Goal: Task Accomplishment & Management: Complete application form

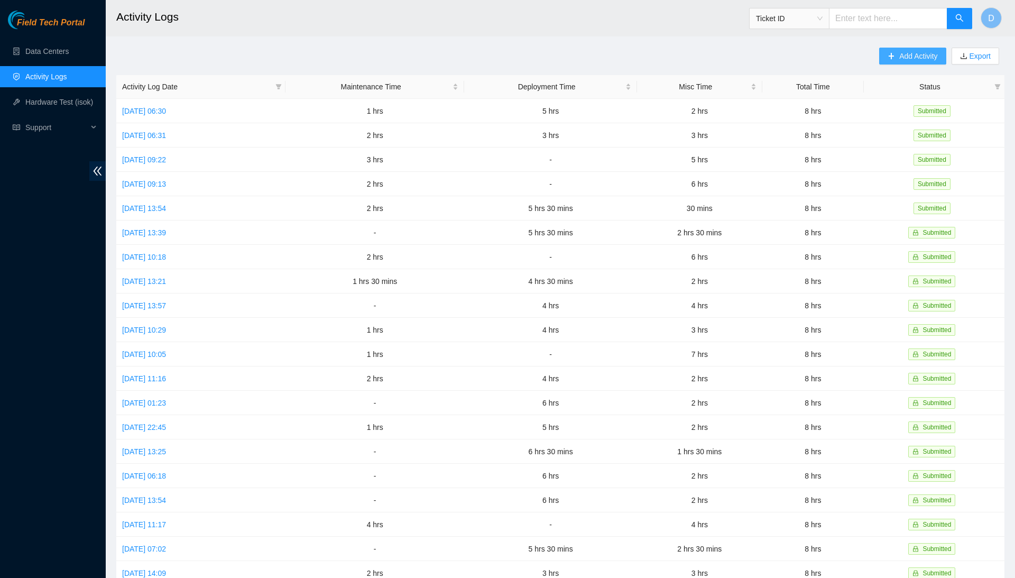
click at [910, 52] on span "Add Activity" at bounding box center [918, 56] width 38 height 12
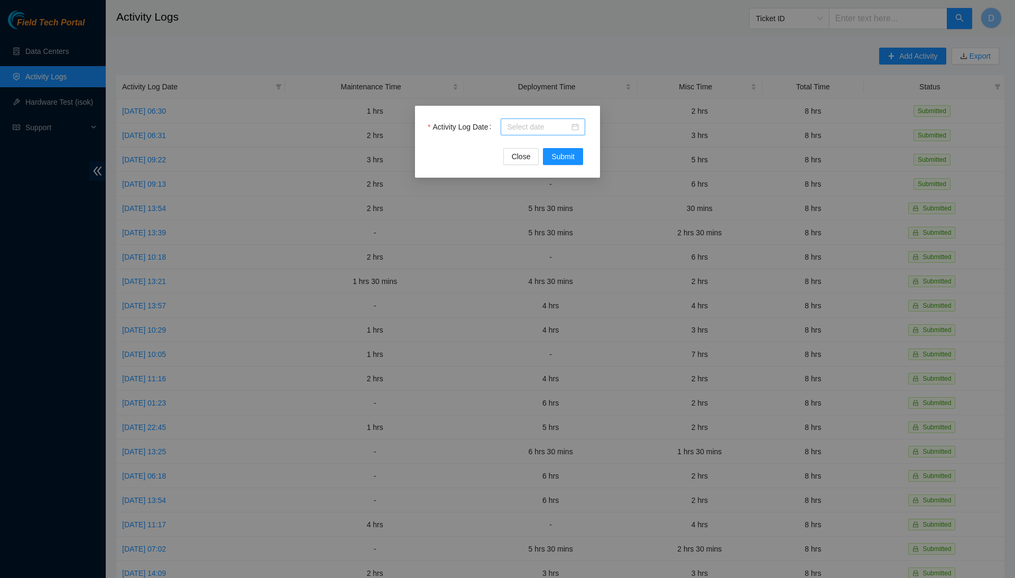
click at [576, 127] on div at bounding box center [543, 127] width 72 height 12
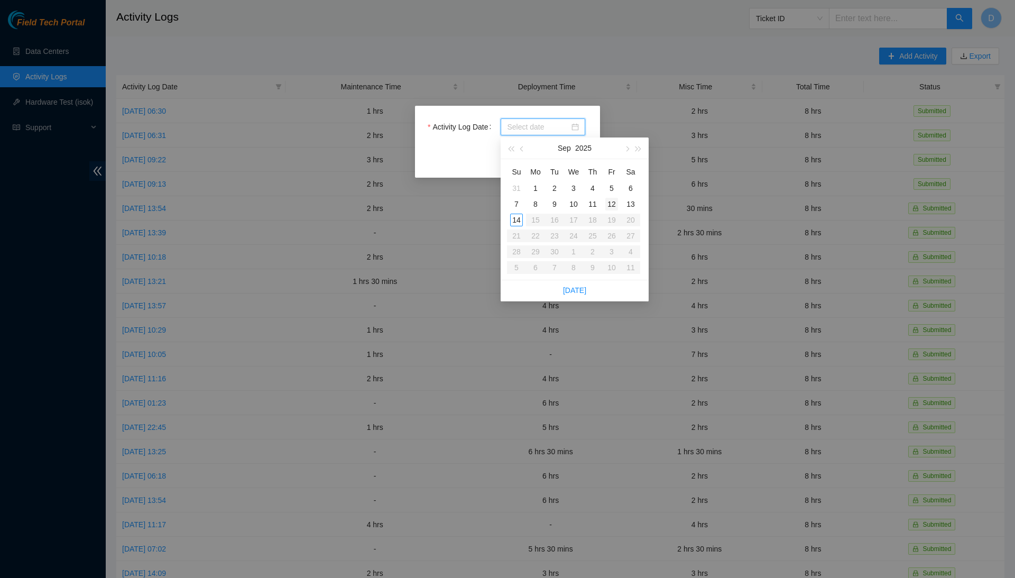
type input "[DATE]"
click at [612, 205] on div "12" at bounding box center [611, 204] width 13 height 13
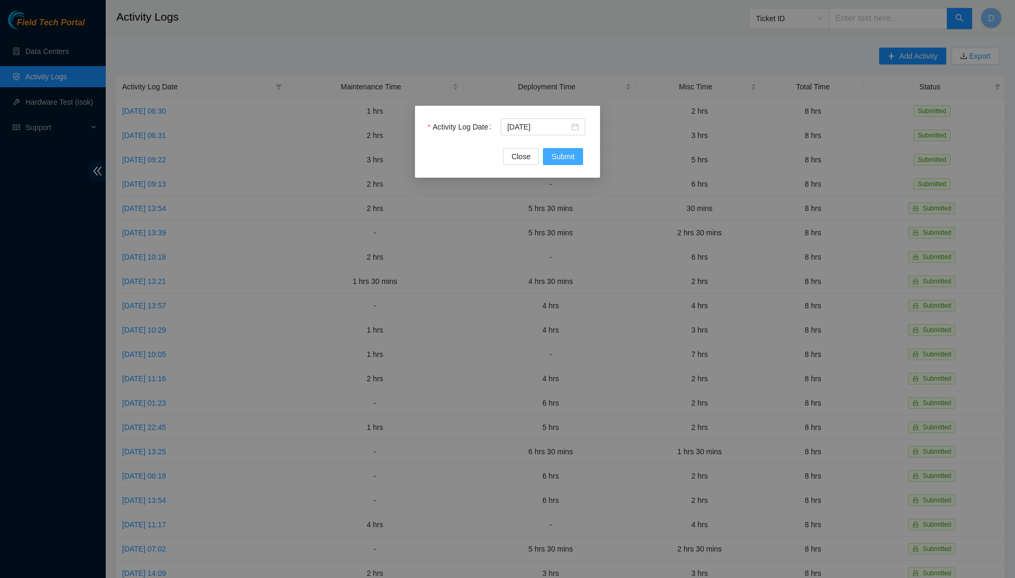
click at [577, 161] on button "Submit" at bounding box center [563, 156] width 40 height 17
click at [541, 132] on input "Activity Log Date" at bounding box center [538, 127] width 62 height 12
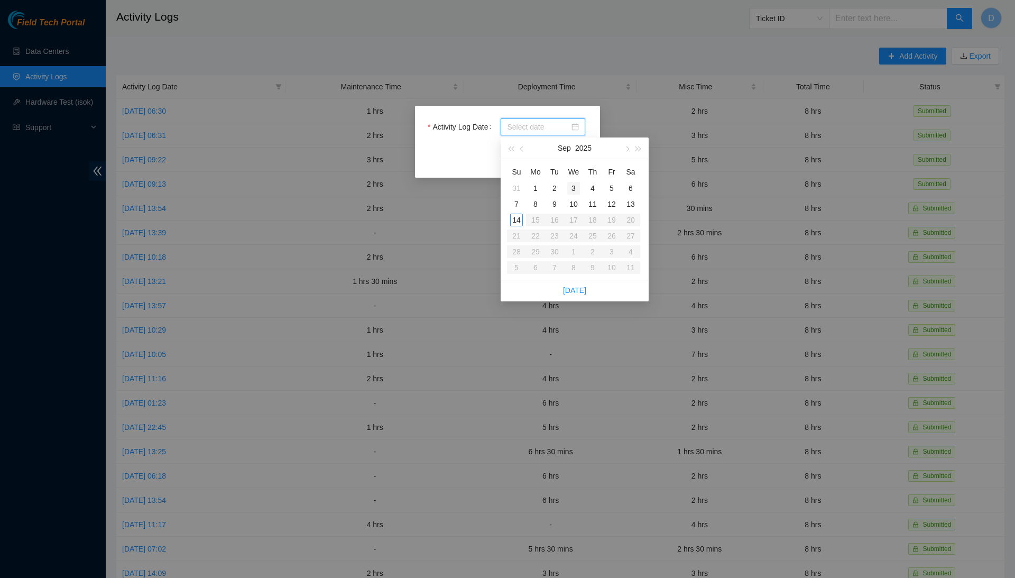
type input "[DATE]"
click at [611, 200] on div "12" at bounding box center [611, 204] width 13 height 13
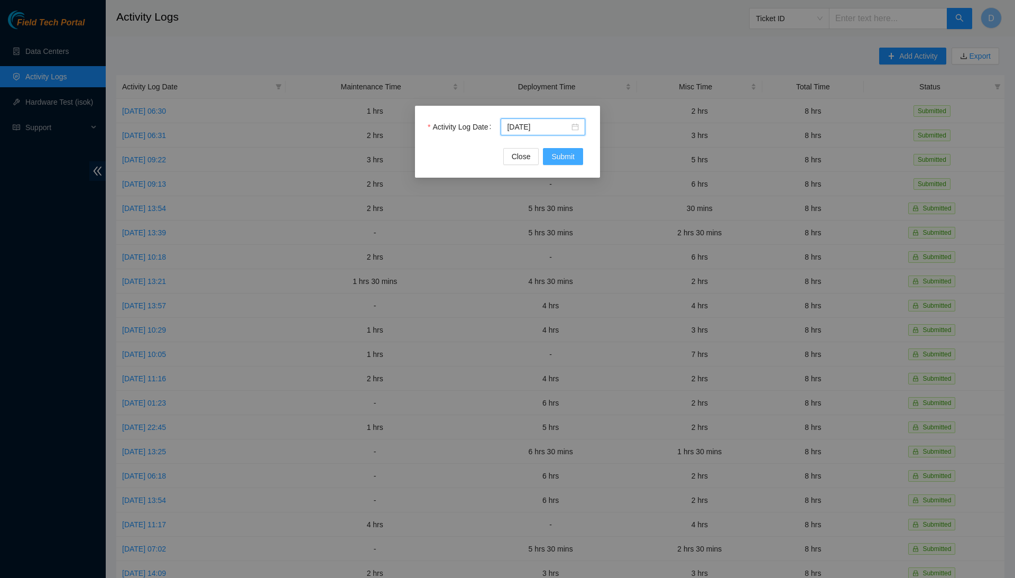
click at [571, 154] on span "Submit" at bounding box center [562, 157] width 23 height 12
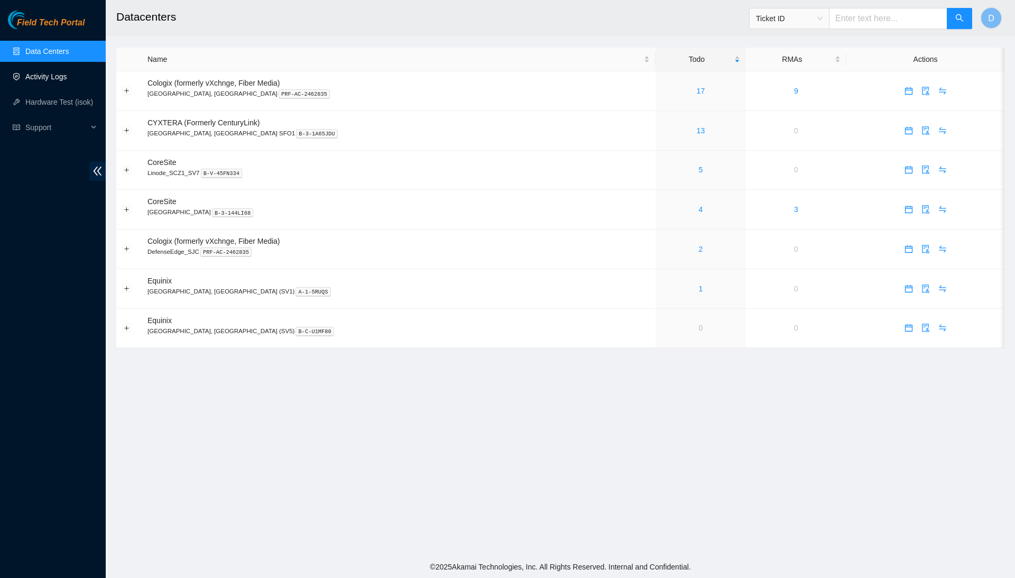
click at [67, 75] on link "Activity Logs" at bounding box center [46, 76] width 42 height 8
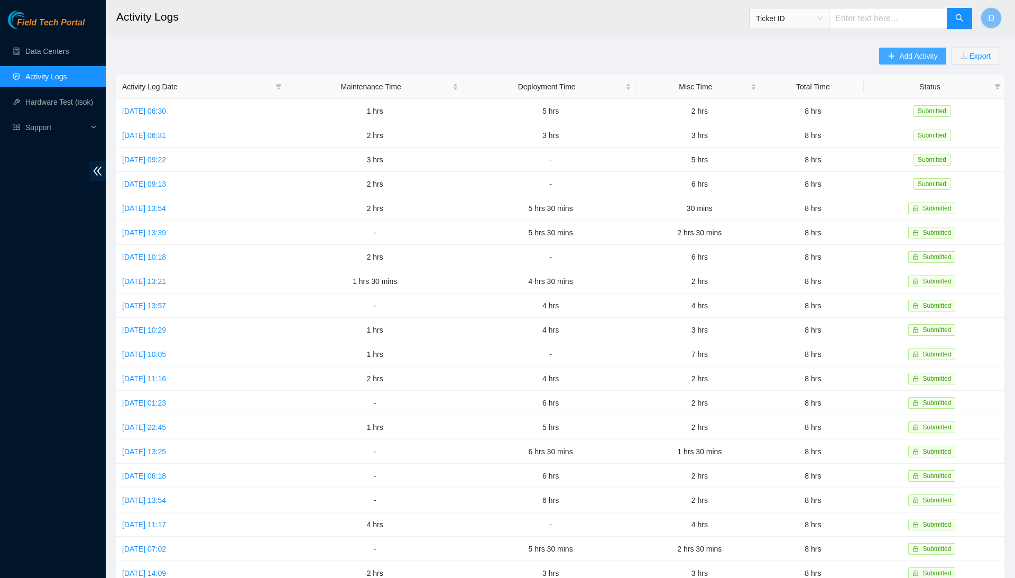
click at [903, 58] on span "Add Activity" at bounding box center [918, 56] width 38 height 12
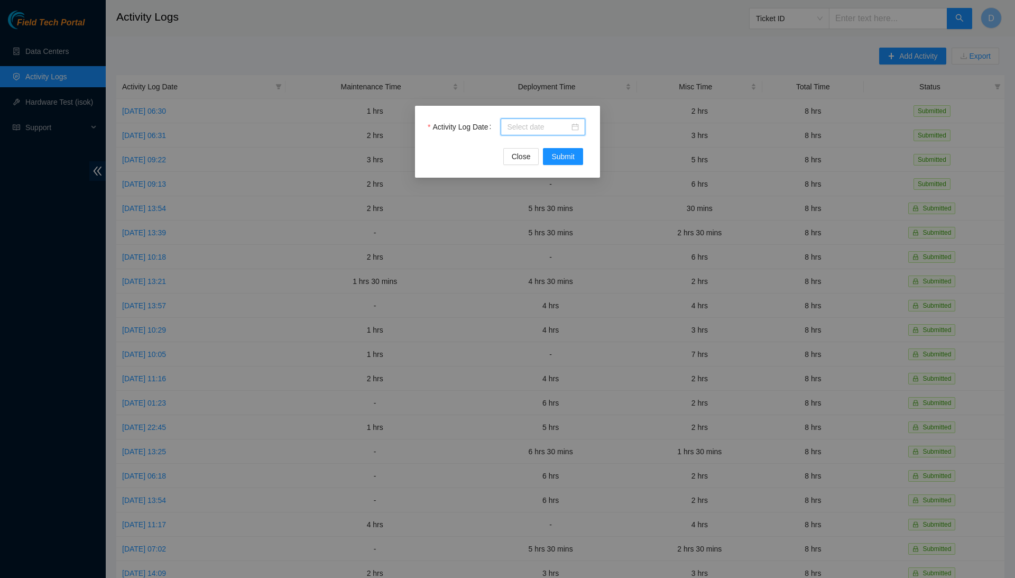
click at [561, 131] on input "Activity Log Date" at bounding box center [538, 127] width 62 height 12
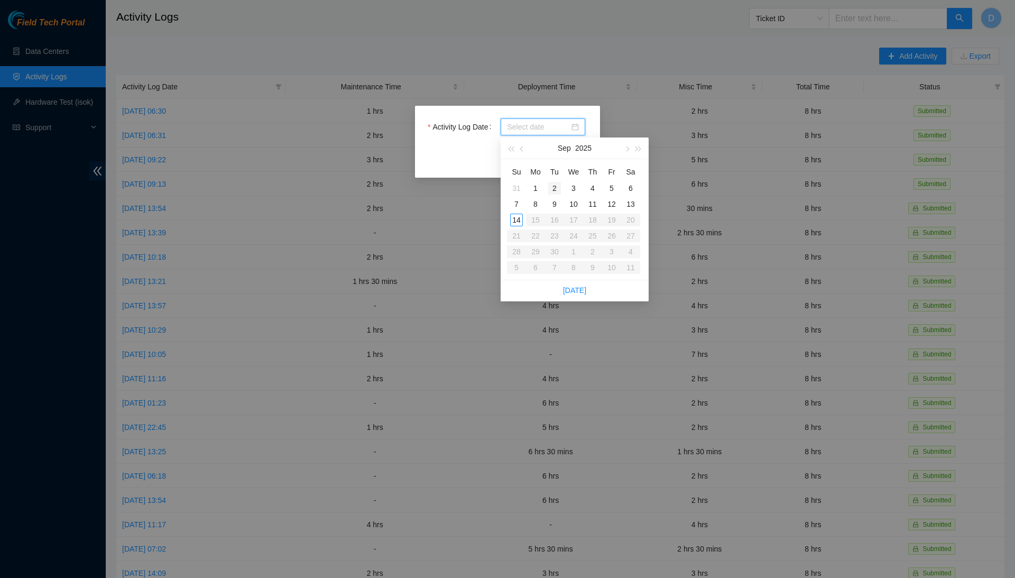
type input "2025-09-02"
type input "2025-09-09"
type input "2025-09-08"
type input "2025-09-09"
type input "2025-09-10"
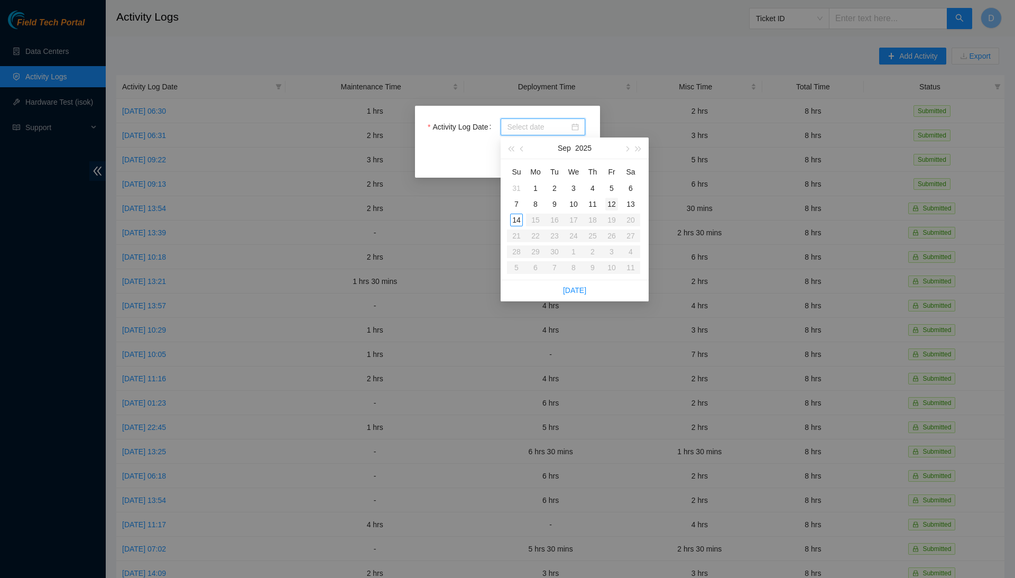
type input "2025-09-11"
type input "[DATE]"
click at [613, 199] on div "12" at bounding box center [611, 204] width 13 height 13
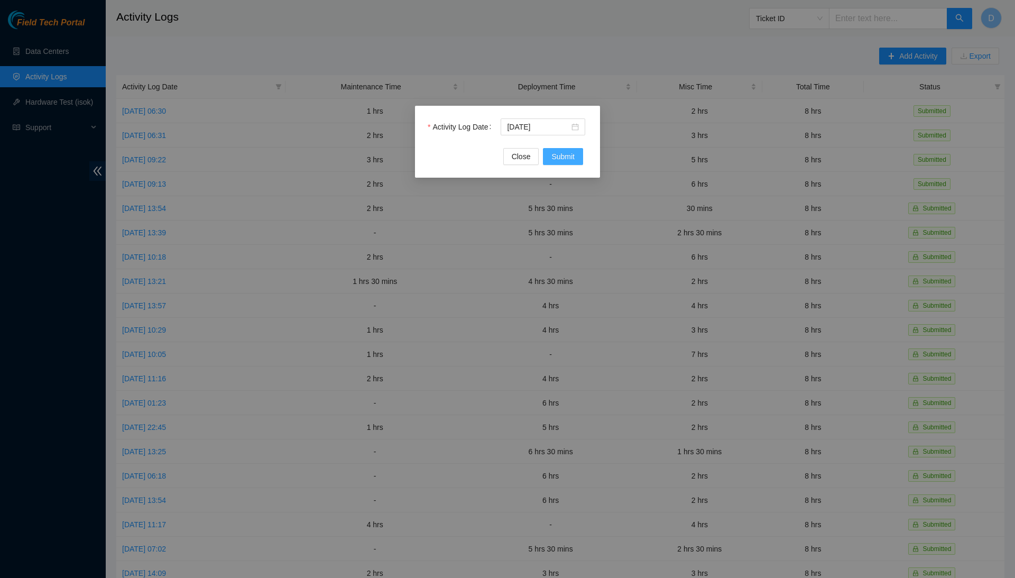
click at [569, 160] on span "Submit" at bounding box center [562, 157] width 23 height 12
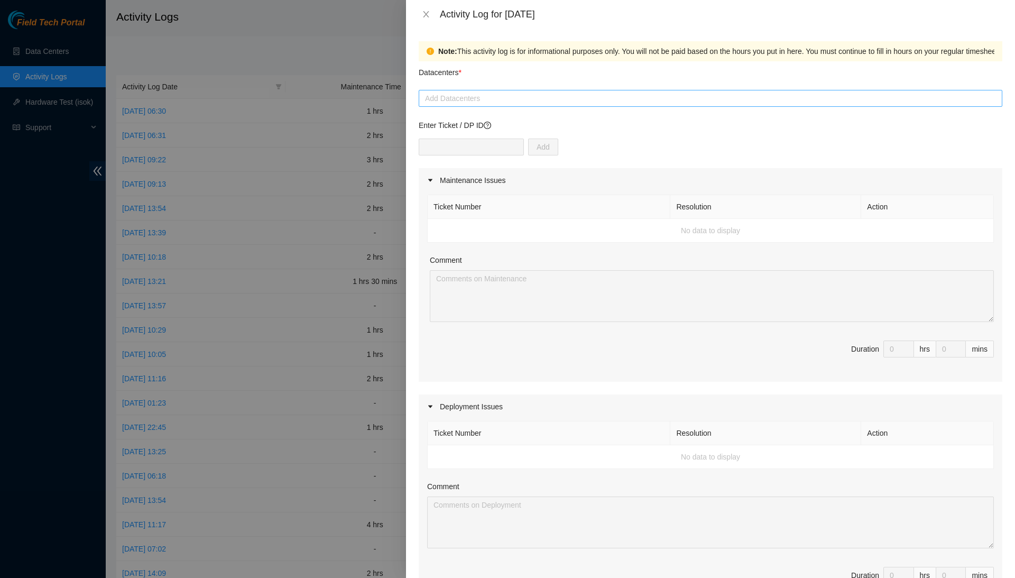
click at [495, 96] on div at bounding box center [710, 98] width 578 height 13
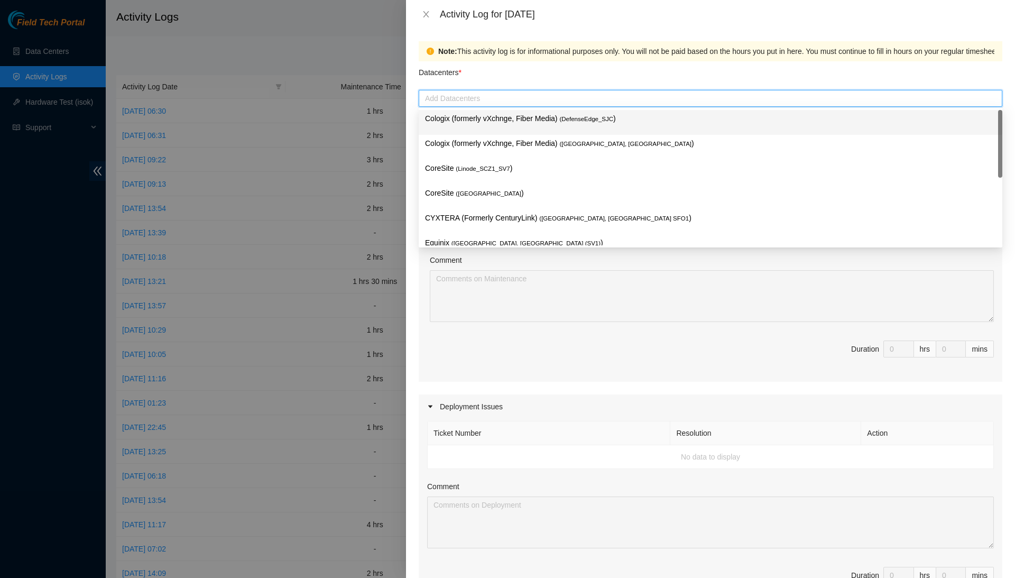
type input "c"
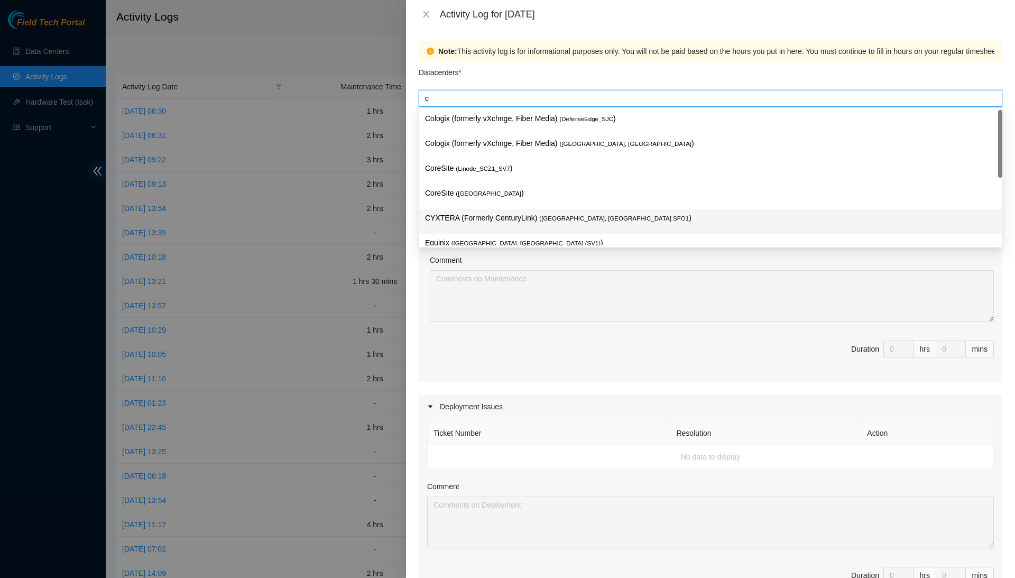
click at [491, 216] on p "CYXTERA (Formerly CenturyLink) ( Santa Clara, CA SFO1 )" at bounding box center [710, 218] width 571 height 12
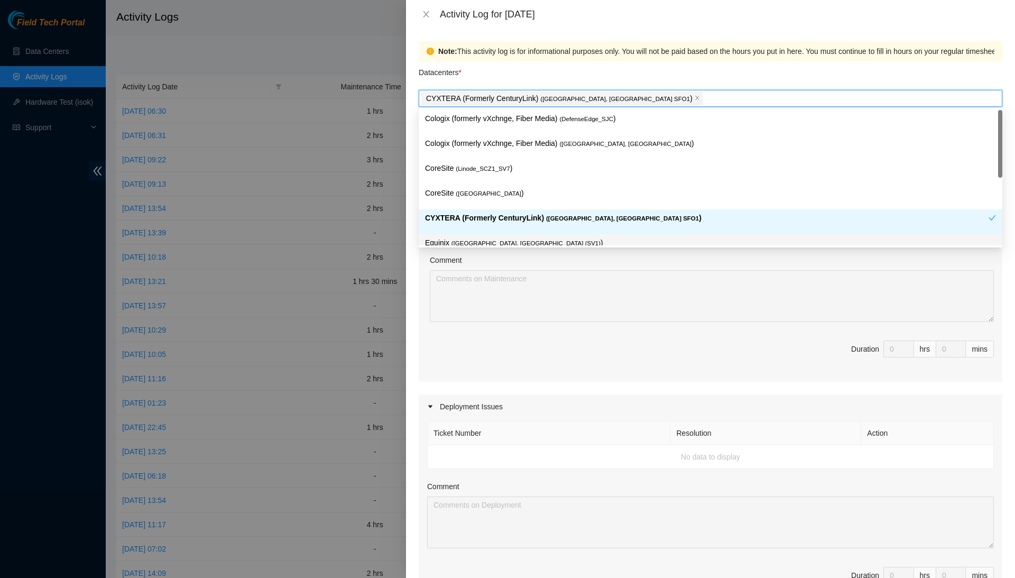
click at [422, 285] on div "Ticket Number Resolution Action No data to display Comment Duration 0 hrs 0 mins" at bounding box center [711, 286] width 584 height 189
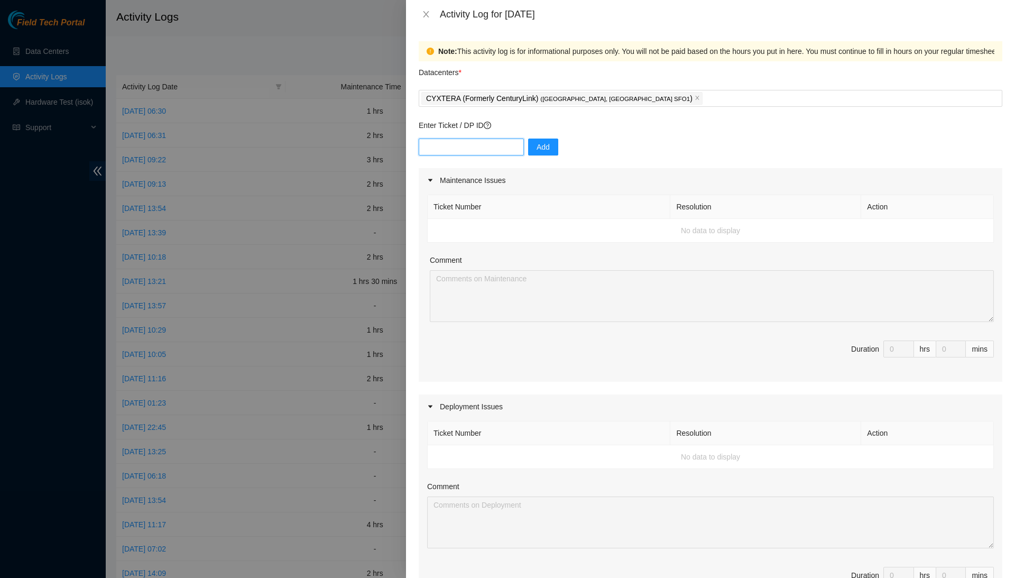
click at [487, 149] on input "text" at bounding box center [471, 146] width 105 height 17
paste input "B-W-ZOP0M5"
type input "B-W-ZOP0M5"
click at [546, 146] on span "Add" at bounding box center [543, 147] width 13 height 12
click at [469, 142] on input "text" at bounding box center [471, 146] width 105 height 17
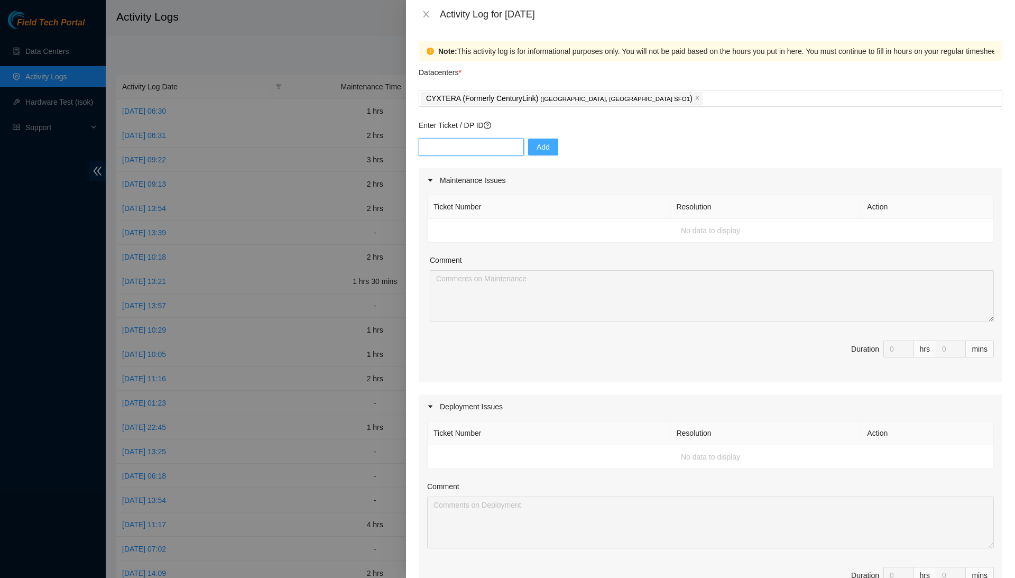
paste input "DP80772"
type input "DP80772"
click at [541, 148] on span "Add" at bounding box center [543, 147] width 13 height 12
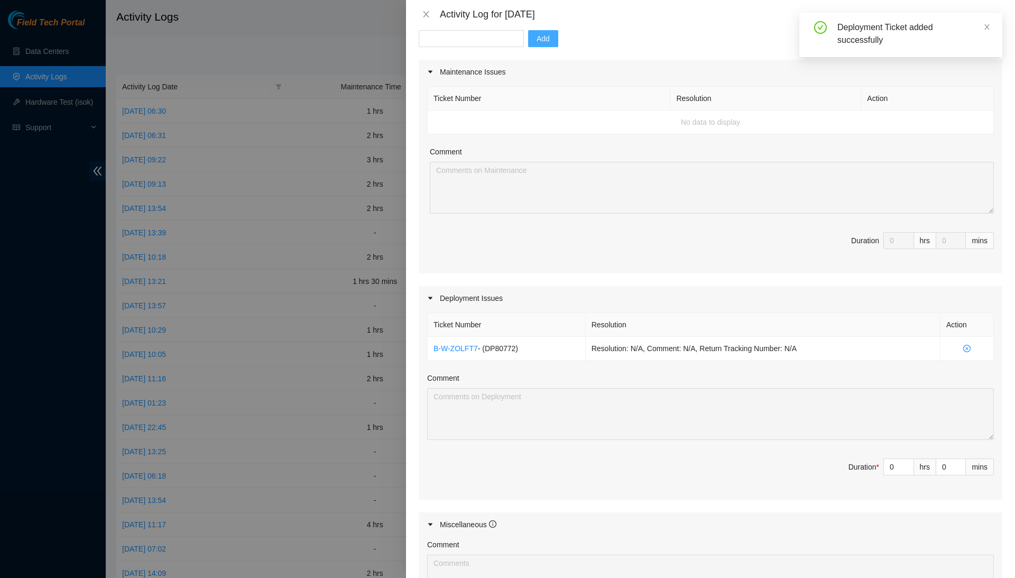
scroll to position [136, 0]
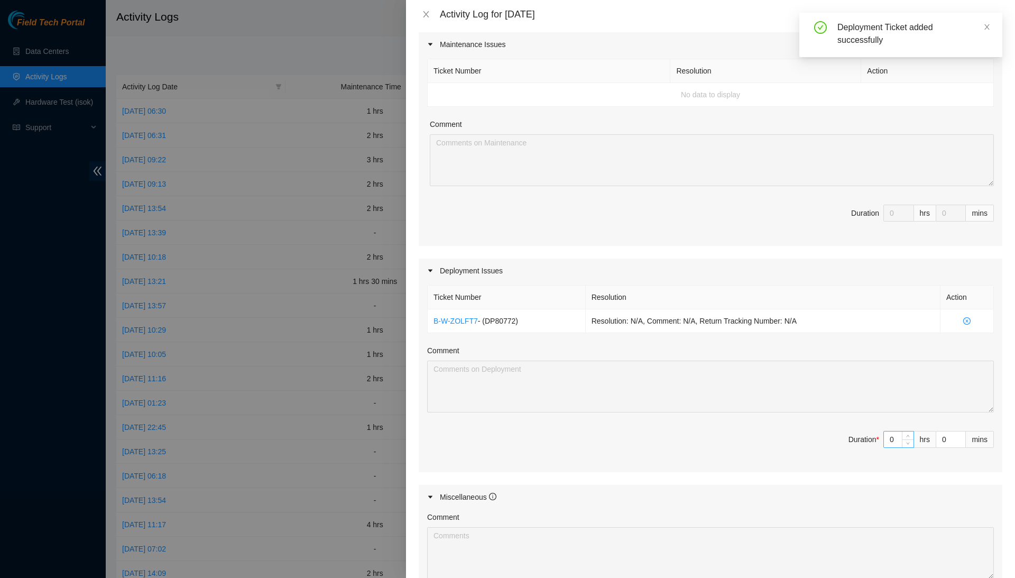
click at [895, 438] on input "0" at bounding box center [899, 439] width 30 height 16
type input "6"
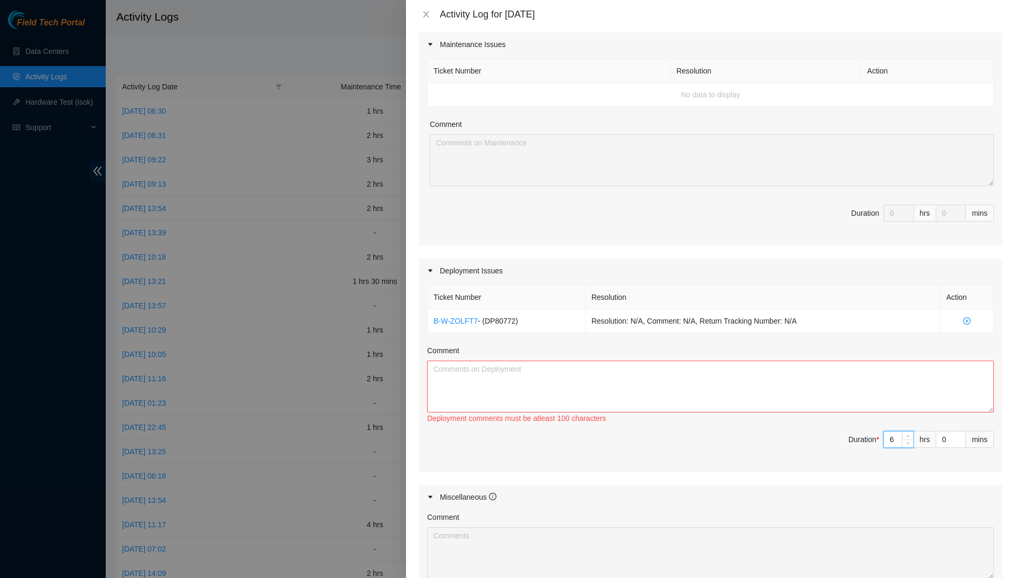
type input "6"
click at [908, 404] on textarea "Comment" at bounding box center [710, 387] width 567 height 52
click at [561, 366] on textarea "Continue working on DP80772" at bounding box center [710, 387] width 567 height 52
click at [808, 367] on textarea "Continue working on DP80772. Ilya and I removed all the railings and machines f…" at bounding box center [710, 387] width 567 height 52
paste textarea "B-W-ZOP0M5"
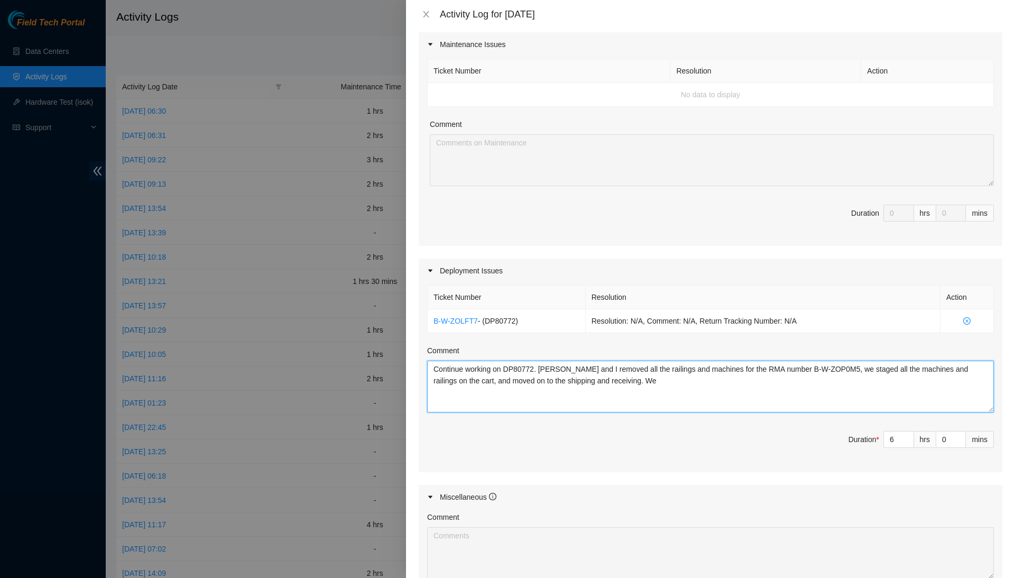
click at [851, 394] on textarea "Continue working on DP80772. Ilya and I removed all the railings and machines f…" at bounding box center [710, 387] width 567 height 52
click at [850, 398] on textarea "Continue working on DP80772. Ilya and I removed all the railings and machines f…" at bounding box center [710, 387] width 567 height 52
click at [846, 375] on textarea "Continue working on DP80772. Ilya and I removed all the railings and machines f…" at bounding box center [710, 387] width 567 height 52
click at [908, 381] on textarea "Continue working on DP80772. Ilya and I removed all the railings and machines f…" at bounding box center [710, 387] width 567 height 52
click at [556, 380] on textarea "Continue working on DP80772. Ilya and I removed all the railings and machines f…" at bounding box center [710, 387] width 567 height 52
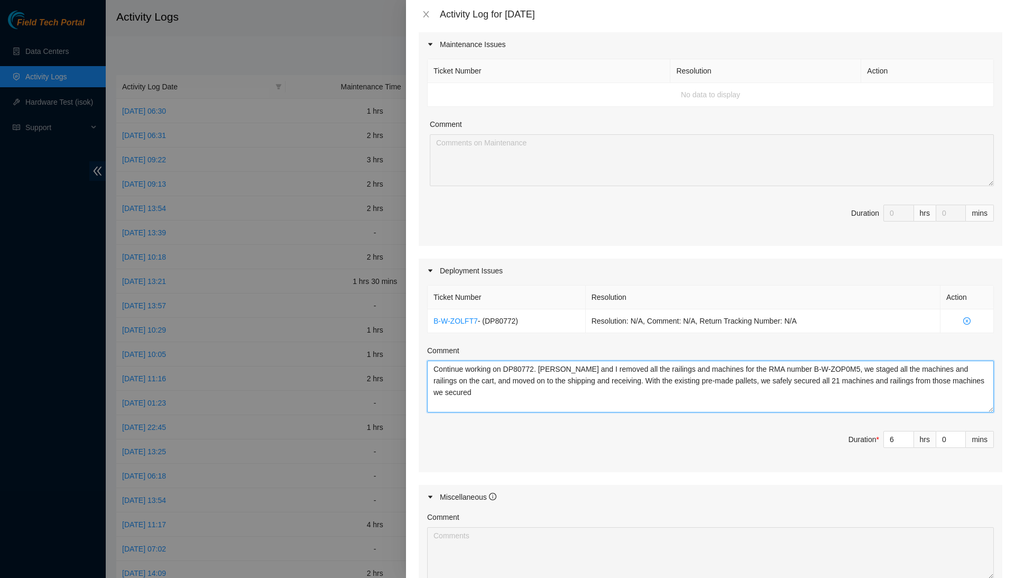
click at [550, 389] on textarea "Continue working on DP80772. Ilya and I removed all the railings and machines f…" at bounding box center [710, 387] width 567 height 52
click at [686, 403] on textarea "Continue working on DP80772. Ilya and I removed all the railings and machines f…" at bounding box center [710, 387] width 567 height 52
click at [677, 392] on textarea "Continue working on DP80772. Ilya and I removed all the railings and machines f…" at bounding box center [710, 387] width 567 height 52
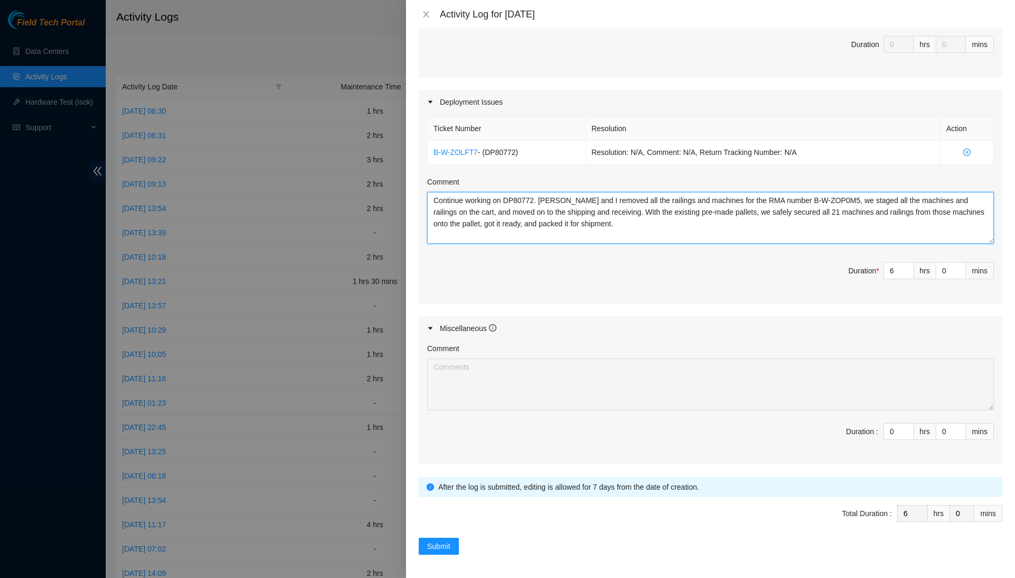
scroll to position [303, 0]
type textarea "Continue working on DP80772. Ilya and I removed all the railings and machines f…"
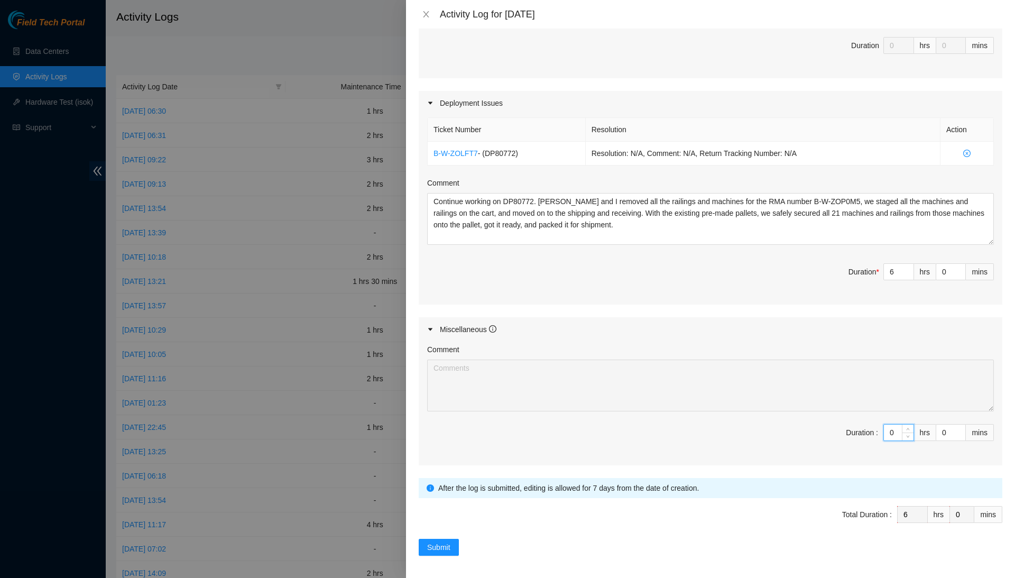
click at [895, 432] on input "0" at bounding box center [899, 432] width 30 height 16
type input "2"
type input "8"
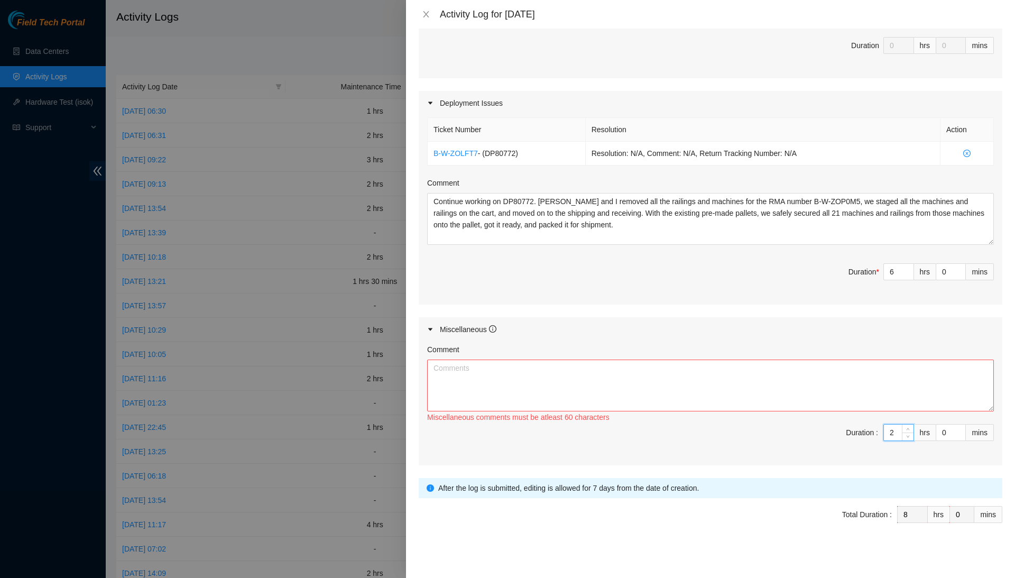
type input "2"
click at [894, 382] on textarea "Comment" at bounding box center [710, 385] width 567 height 52
click at [676, 372] on textarea "Took my two 15-minute breaks, ate my breakfast in the morning," at bounding box center [710, 385] width 567 height 52
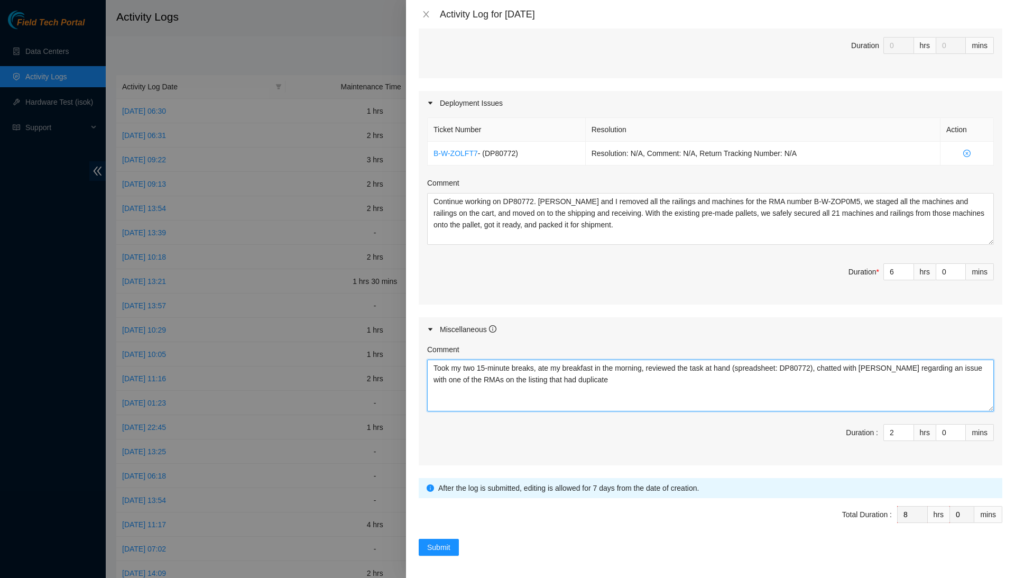
click at [796, 382] on textarea "Took my two 15-minute breaks, ate my breakfast in the morning, reviewed the tas…" at bounding box center [710, 385] width 567 height 52
type textarea "Took my two 15-minute breaks, ate my breakfast in the morning, reviewed the tas…"
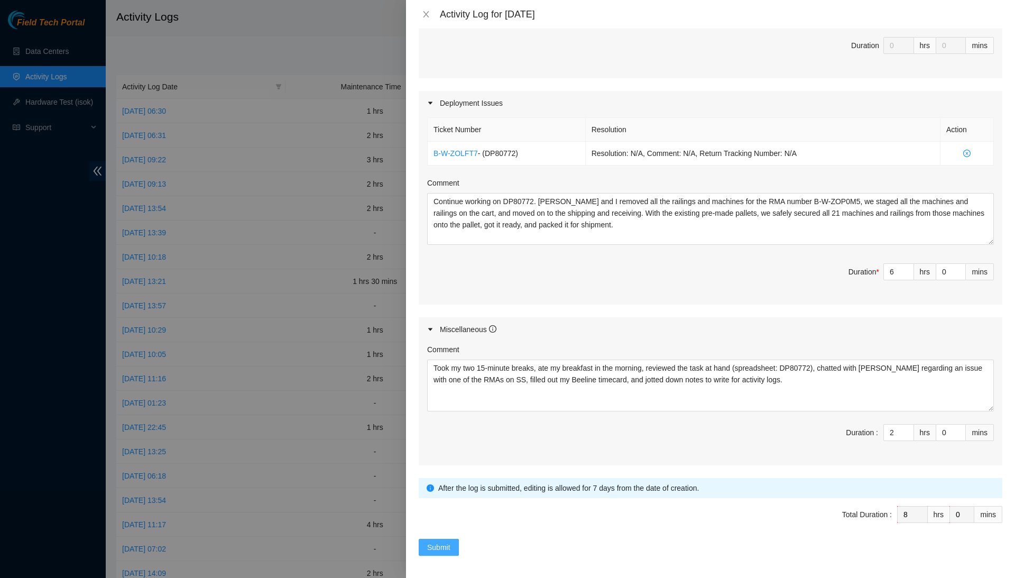
click at [448, 539] on button "Submit" at bounding box center [439, 547] width 40 height 17
